Goal: Task Accomplishment & Management: Manage account settings

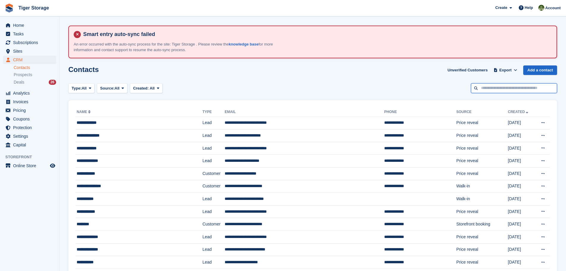
click at [505, 84] on input "text" at bounding box center [514, 88] width 86 height 10
type input "*******"
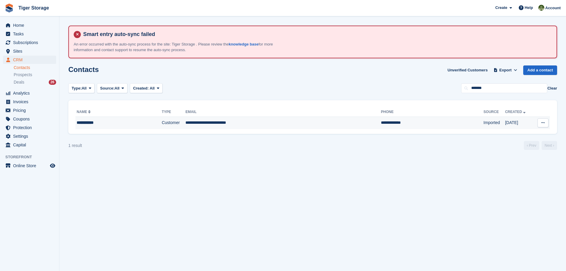
click at [216, 121] on td "**********" at bounding box center [284, 123] width 196 height 12
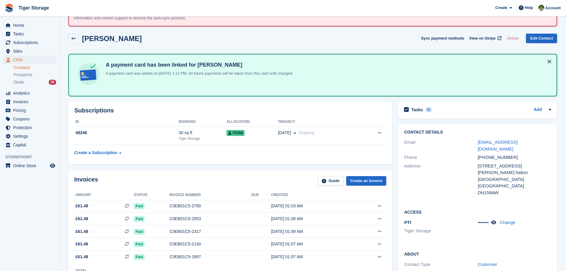
scroll to position [89, 0]
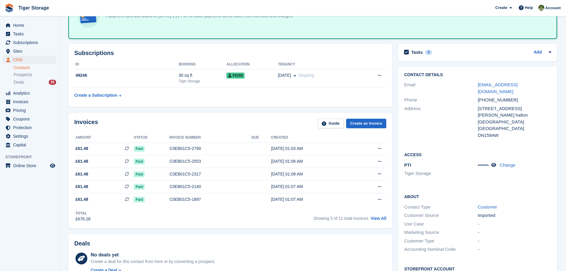
click at [20, 66] on link "Contacts" at bounding box center [35, 68] width 43 height 6
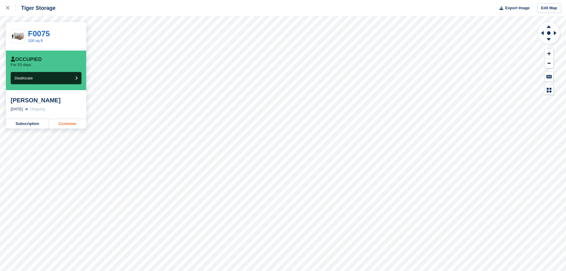
click at [68, 123] on link "Customer" at bounding box center [67, 124] width 37 height 10
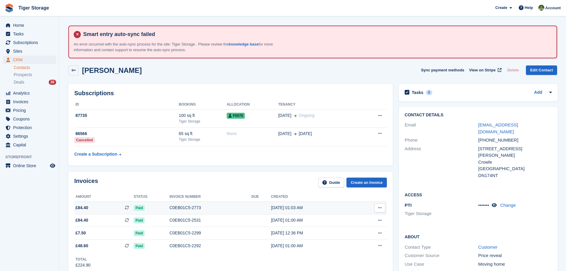
click at [185, 208] on div "C0EB01C5-2773" at bounding box center [210, 208] width 82 height 6
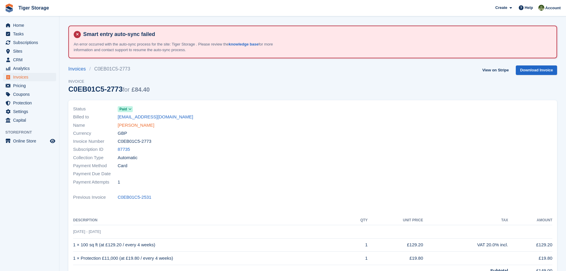
click at [125, 125] on link "[PERSON_NAME]" at bounding box center [136, 125] width 37 height 7
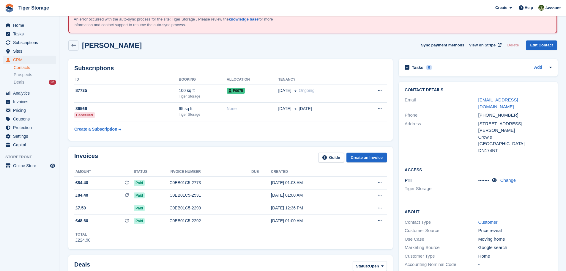
scroll to position [59, 0]
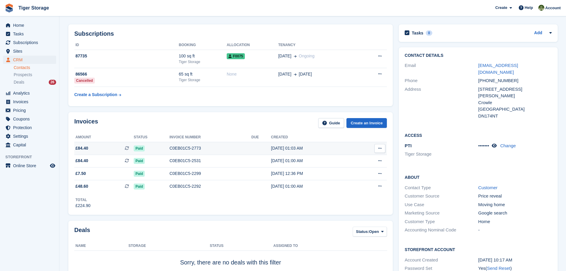
click at [189, 150] on div "C0EB01C5-2773" at bounding box center [210, 148] width 82 height 6
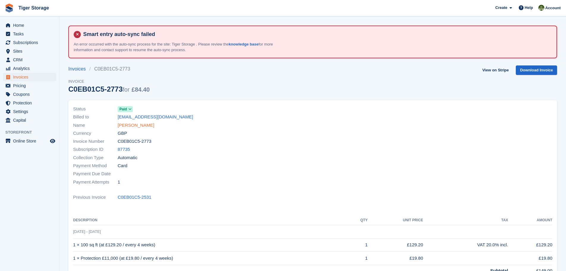
click at [138, 123] on link "[PERSON_NAME]" at bounding box center [136, 125] width 37 height 7
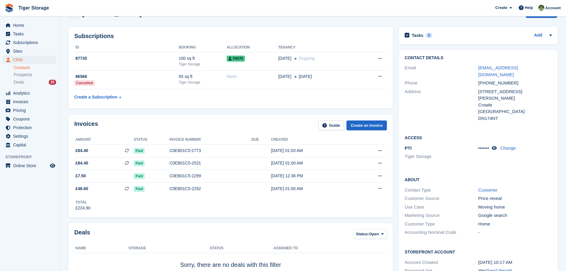
scroll to position [59, 0]
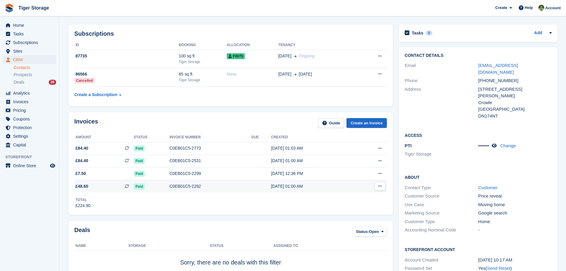
click at [178, 185] on div "C0EB01C5-2292" at bounding box center [210, 186] width 82 height 6
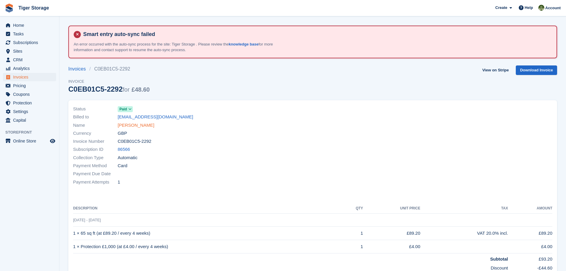
click at [133, 124] on link "[PERSON_NAME]" at bounding box center [136, 125] width 37 height 7
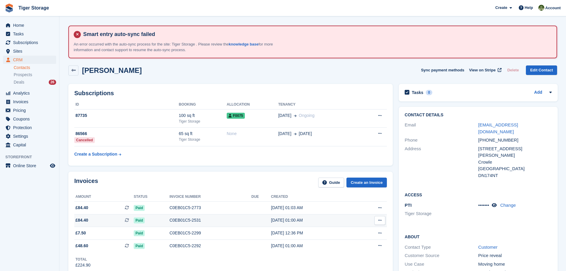
click at [179, 224] on td "C0EB01C5-2531" at bounding box center [210, 220] width 82 height 13
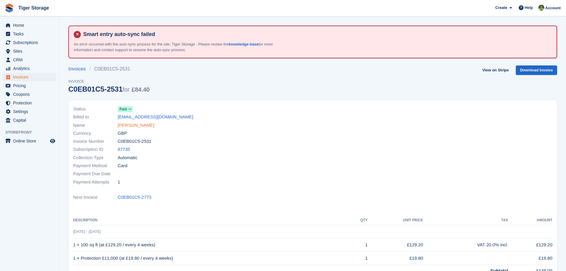
click at [134, 125] on link "[PERSON_NAME]" at bounding box center [136, 125] width 37 height 7
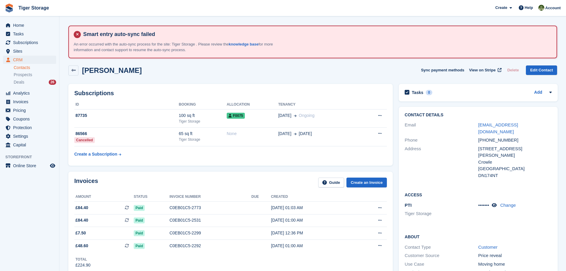
click at [19, 65] on li "Contacts" at bounding box center [36, 68] width 45 height 6
